Goal: Task Accomplishment & Management: Use online tool/utility

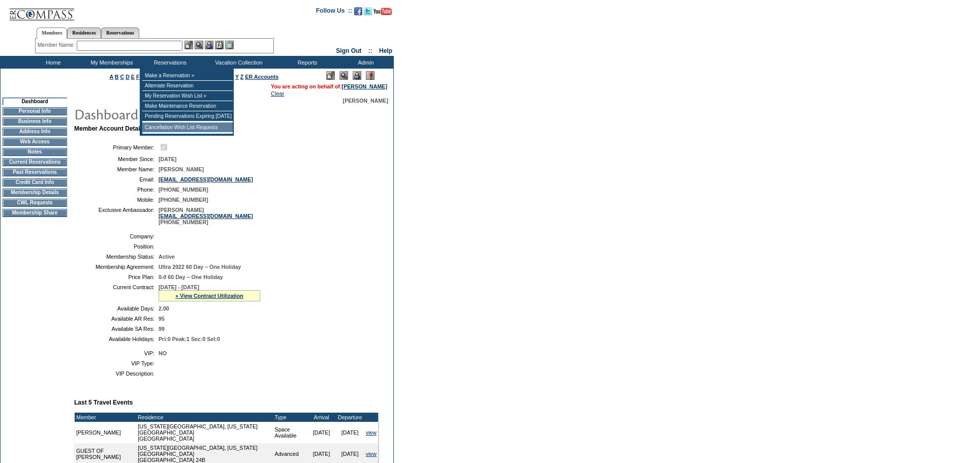
click at [192, 132] on td "Cancellation Wish List Requests" at bounding box center [187, 127] width 90 height 10
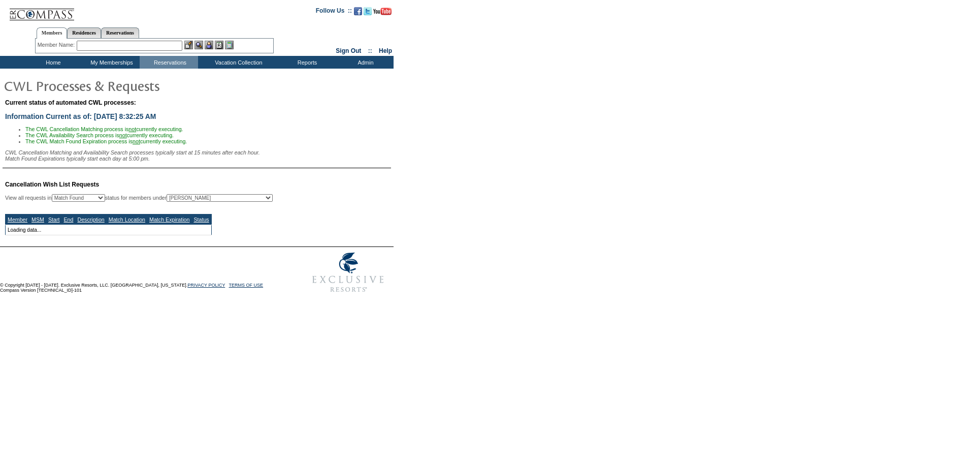
select select "50"
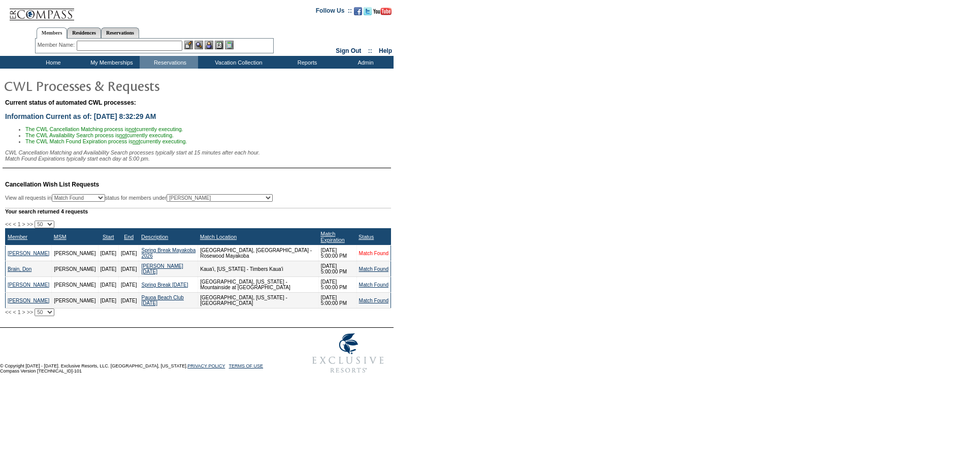
click at [369, 255] on link "Match Found" at bounding box center [373, 253] width 29 height 6
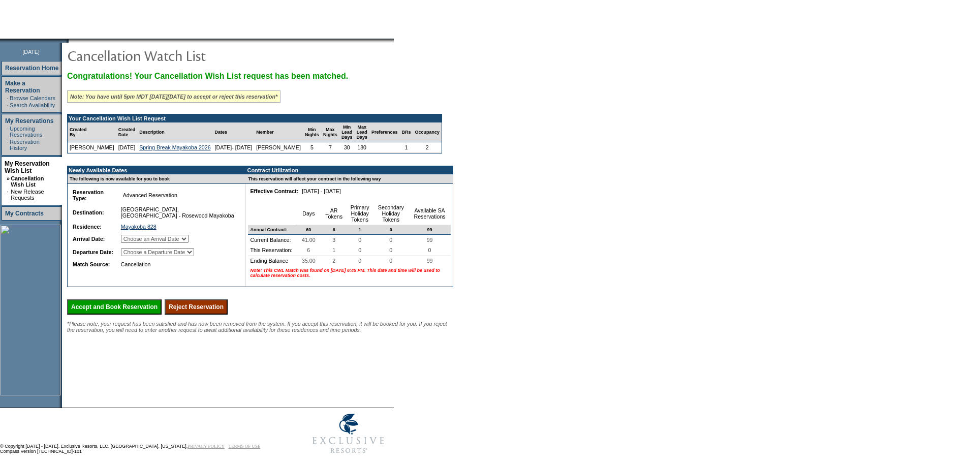
scroll to position [91, 0]
click at [188, 242] on select "Choose an Arrival Date [DATE] [DATE] [DATE] [DATE] [DATE] [DATE]" at bounding box center [155, 238] width 68 height 8
drag, startPoint x: 690, startPoint y: 190, endPoint x: 686, endPoint y: 186, distance: 6.5
click at [690, 190] on form "Follow Us ::" at bounding box center [484, 184] width 968 height 550
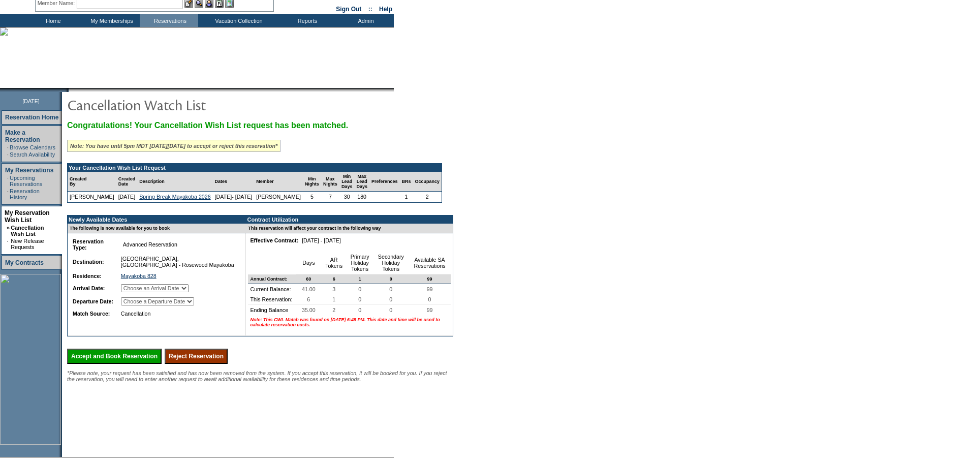
scroll to position [0, 0]
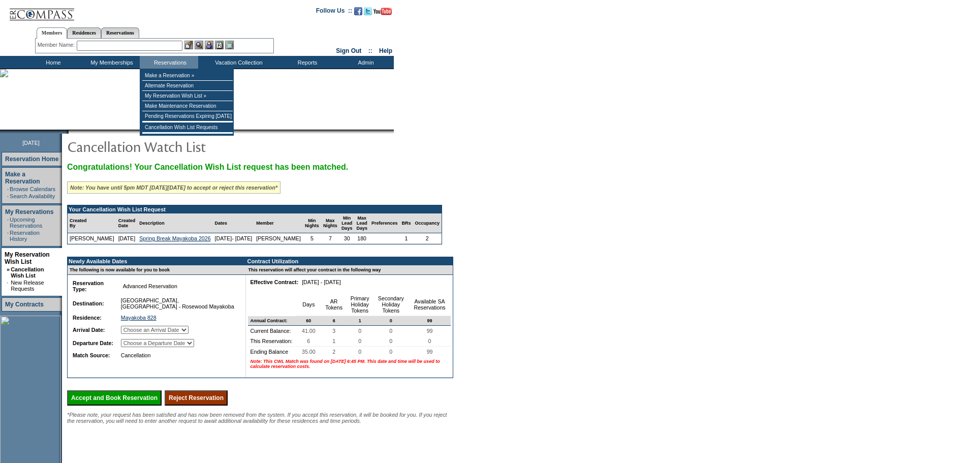
click at [586, 130] on form "Follow Us ::" at bounding box center [484, 275] width 968 height 550
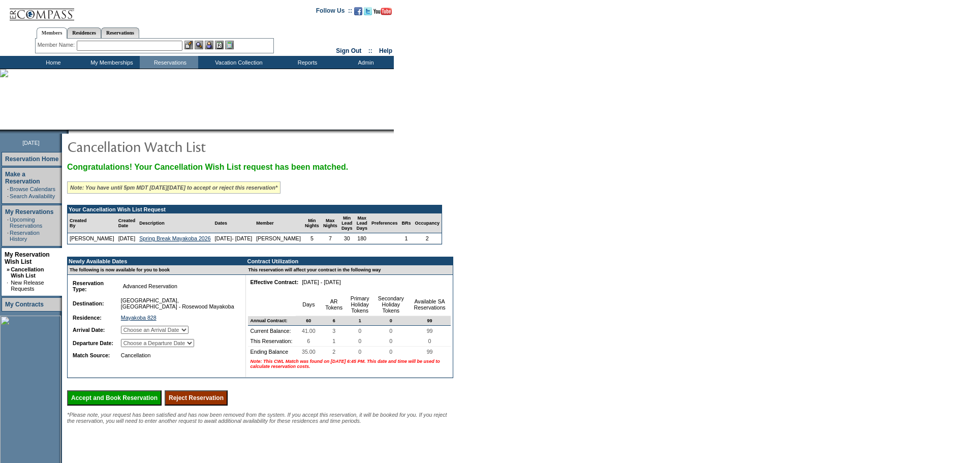
click at [29, 16] on img at bounding box center [42, 10] width 66 height 21
